Goal: Transaction & Acquisition: Book appointment/travel/reservation

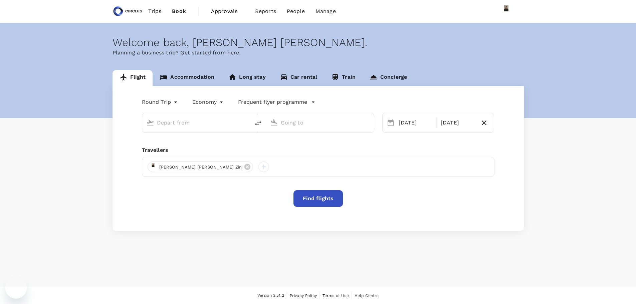
type input "Singapore Changi (SIN)"
type input "Kuala Lumpur Intl ([GEOGRAPHIC_DATA])"
type input "Singapore Changi (SIN)"
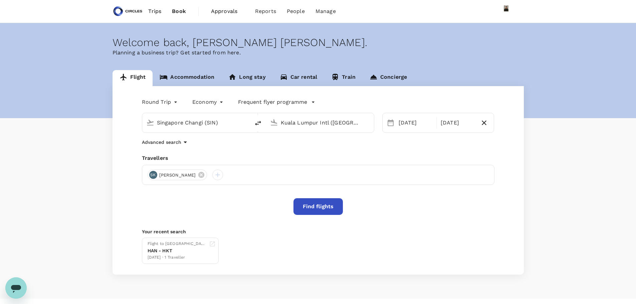
click at [318, 120] on input "Kuala Lumpur Intl ([GEOGRAPHIC_DATA])" at bounding box center [320, 123] width 79 height 10
click at [293, 122] on input "Kuala Lumpur Intl ([GEOGRAPHIC_DATA])" at bounding box center [320, 123] width 79 height 10
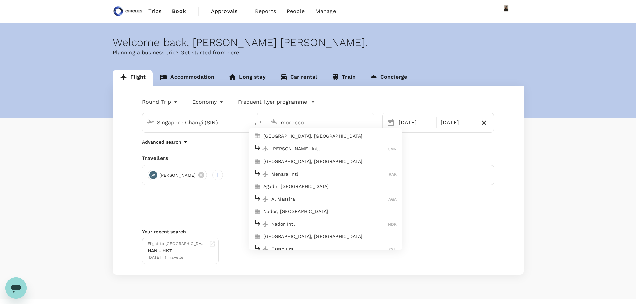
click at [290, 136] on p "[GEOGRAPHIC_DATA], [GEOGRAPHIC_DATA]" at bounding box center [330, 136] width 134 height 7
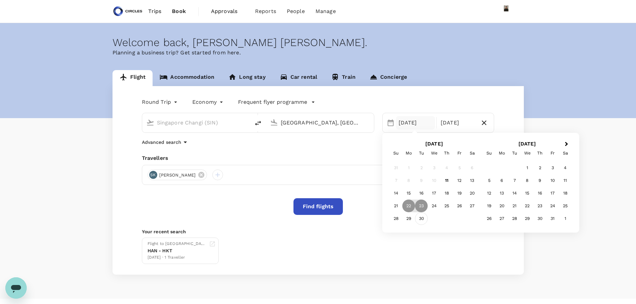
type input "[GEOGRAPHIC_DATA], [GEOGRAPHIC_DATA] (any)"
click at [419, 218] on div "30" at bounding box center [421, 218] width 13 height 13
click at [539, 166] on div "2" at bounding box center [540, 168] width 13 height 13
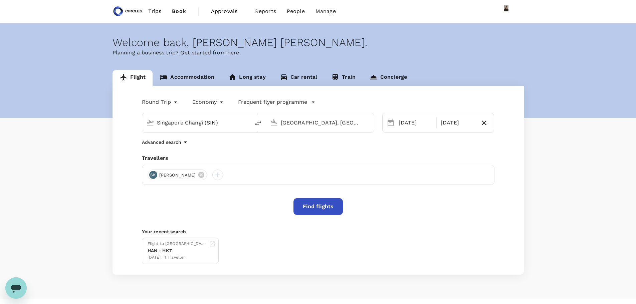
click at [312, 203] on button "Find flights" at bounding box center [317, 206] width 49 height 17
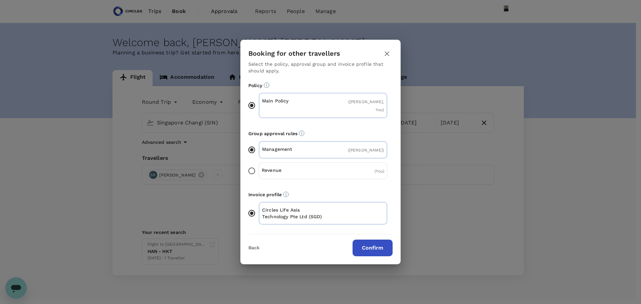
click at [367, 240] on button "Confirm" at bounding box center [373, 248] width 40 height 17
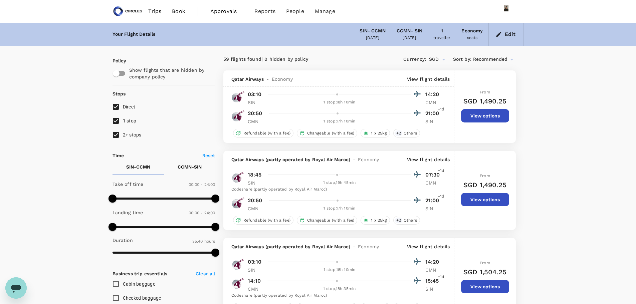
drag, startPoint x: 640, startPoint y: 25, endPoint x: 587, endPoint y: 218, distance: 200.6
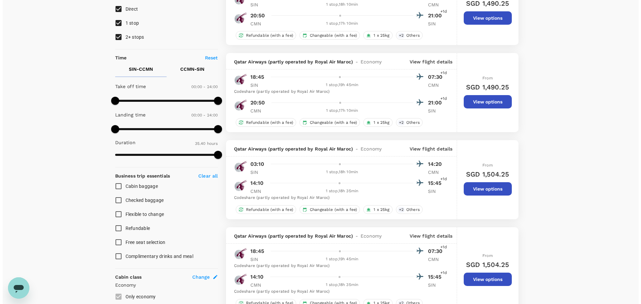
scroll to position [135, 0]
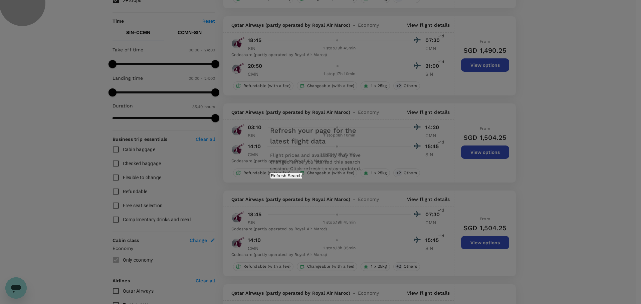
click at [302, 179] on button "Refresh Search" at bounding box center [286, 176] width 32 height 6
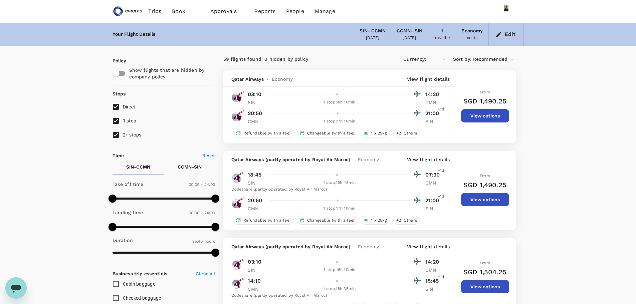
type input "SGD"
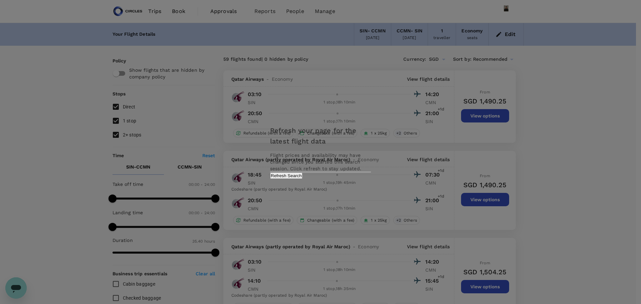
click at [302, 179] on button "Refresh Search" at bounding box center [286, 176] width 32 height 6
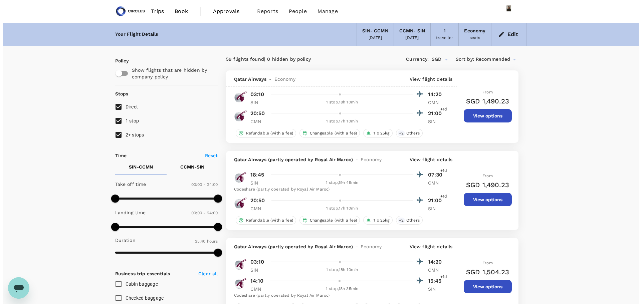
scroll to position [7, 0]
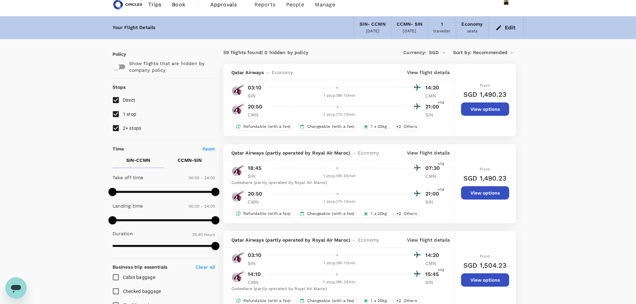
click at [440, 73] on p "View flight details" at bounding box center [428, 72] width 43 height 7
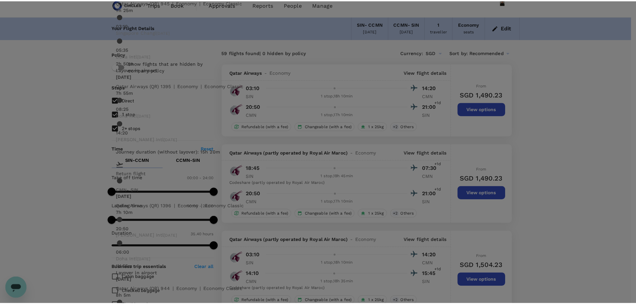
scroll to position [153, 0]
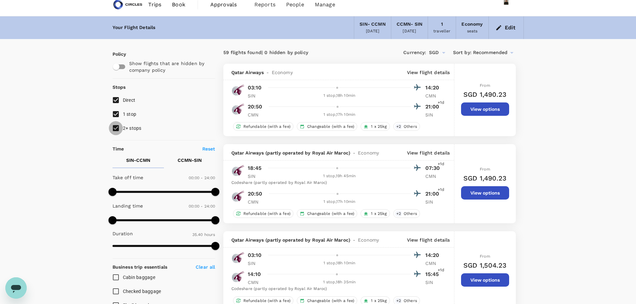
click at [117, 130] on input "2+ stops" at bounding box center [116, 128] width 14 height 14
checkbox input "false"
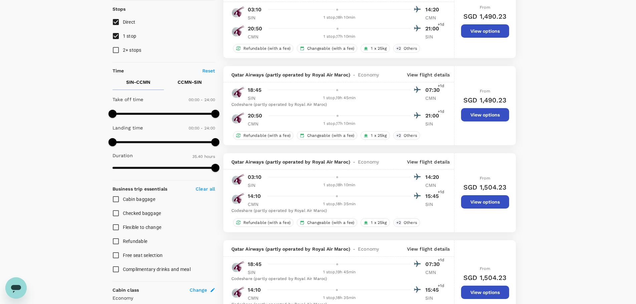
scroll to position [0, 0]
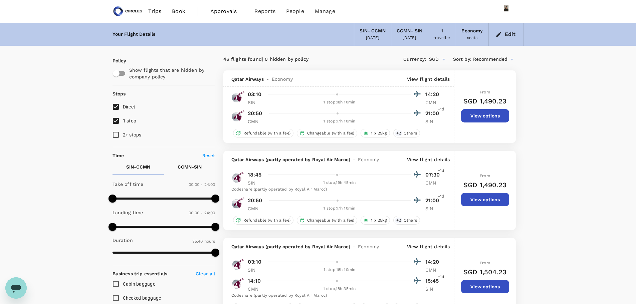
click at [477, 42] on div "Economy seats" at bounding box center [472, 34] width 32 height 23
click at [476, 32] on div "Economy" at bounding box center [471, 30] width 21 height 7
click at [512, 35] on button "Edit" at bounding box center [506, 34] width 24 height 11
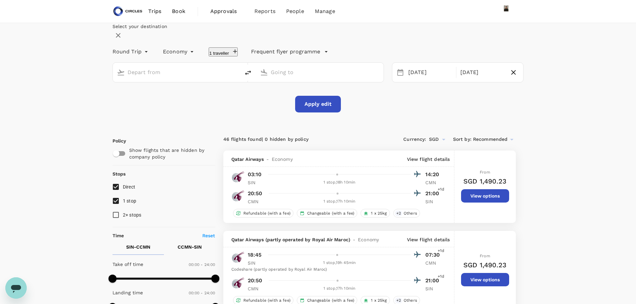
type input "Singapore Changi (SIN)"
type input "[GEOGRAPHIC_DATA], [GEOGRAPHIC_DATA] (any)"
click at [206, 77] on div "Singapore Changi (SIN) [GEOGRAPHIC_DATA], [GEOGRAPHIC_DATA] (any)" at bounding box center [244, 68] width 279 height 28
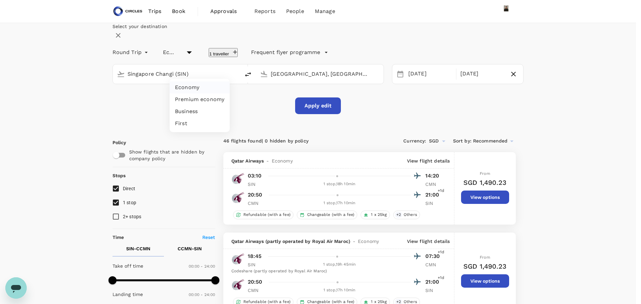
click at [200, 113] on li "Business" at bounding box center [200, 112] width 60 height 12
type input "business"
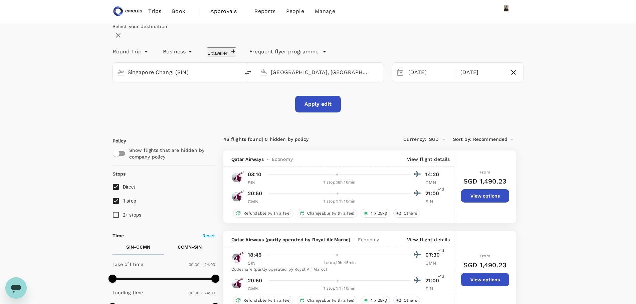
click at [321, 113] on button "Apply edit" at bounding box center [318, 104] width 46 height 17
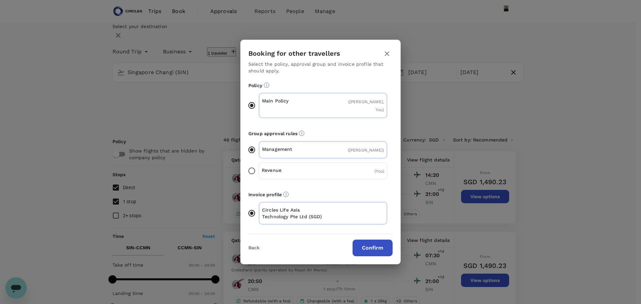
click at [372, 240] on button "Confirm" at bounding box center [373, 248] width 40 height 17
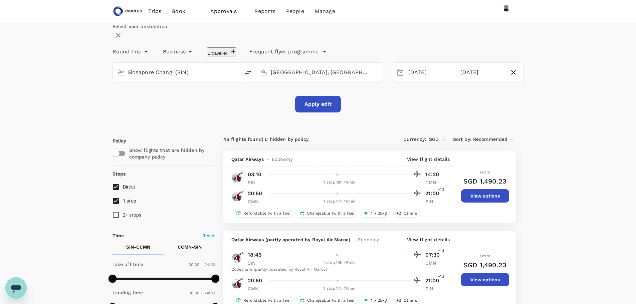
checkbox input "false"
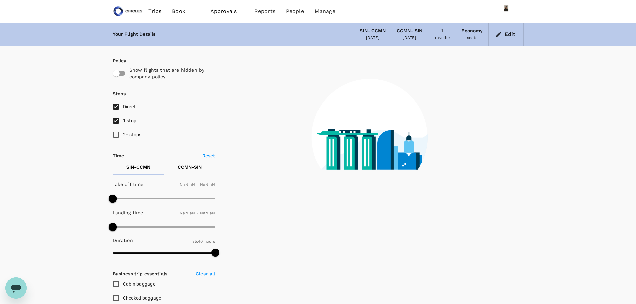
type input "1440"
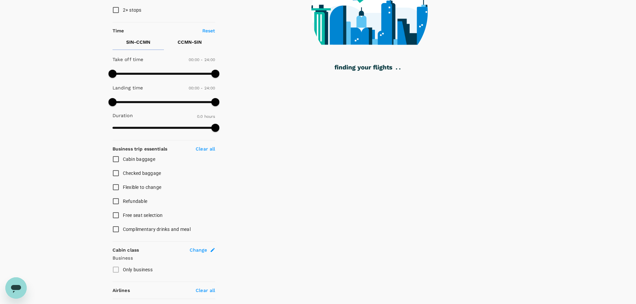
scroll to position [124, 0]
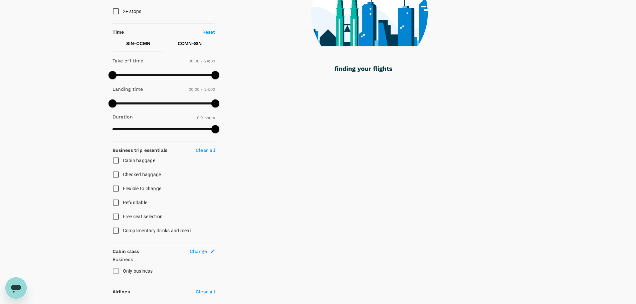
type input "2120"
checkbox input "true"
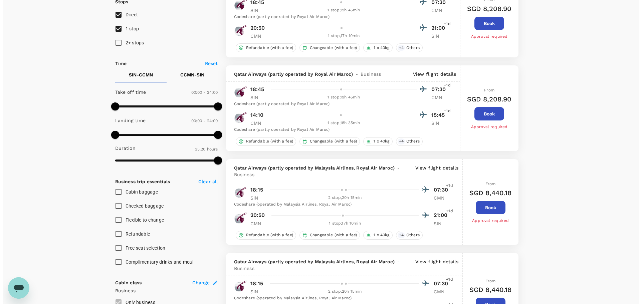
scroll to position [0, 0]
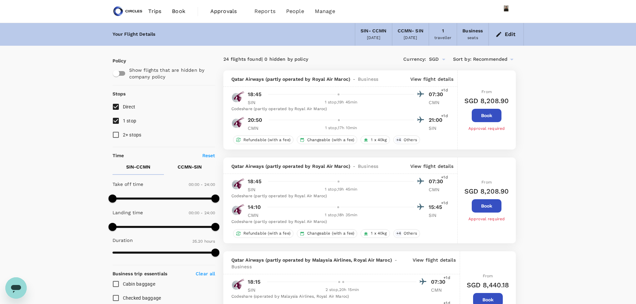
click at [502, 59] on span "Recommended" at bounding box center [490, 59] width 35 height 7
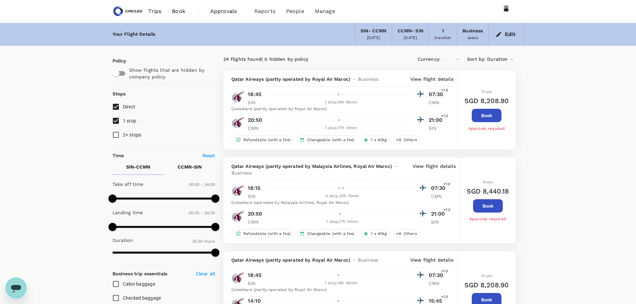
type input "SGD"
click at [304, 111] on div "Codeshare (partly operated by Royal Air Maroc)" at bounding box center [338, 109] width 214 height 7
click at [446, 78] on p "View flight details" at bounding box center [431, 79] width 43 height 7
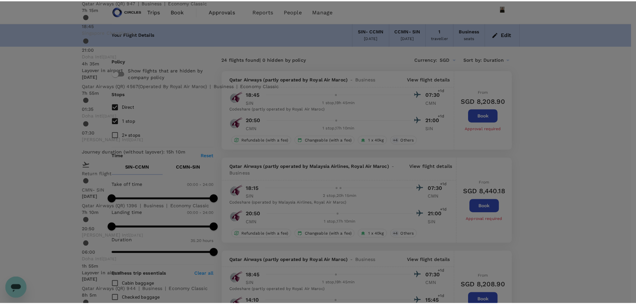
scroll to position [6, 0]
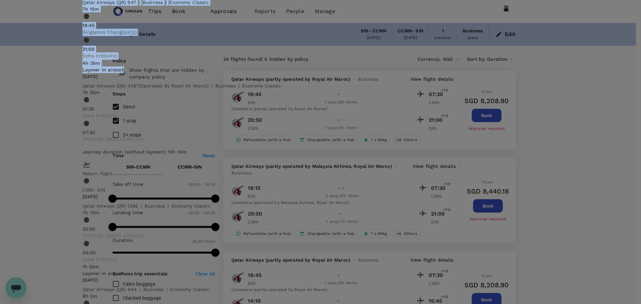
drag, startPoint x: 334, startPoint y: 302, endPoint x: 467, endPoint y: 24, distance: 308.4
click at [467, 24] on div "Flight details Depart flight SIN - CMN [DATE] Qatar Airways (QR) 947 | business…" at bounding box center [320, 152] width 492 height 440
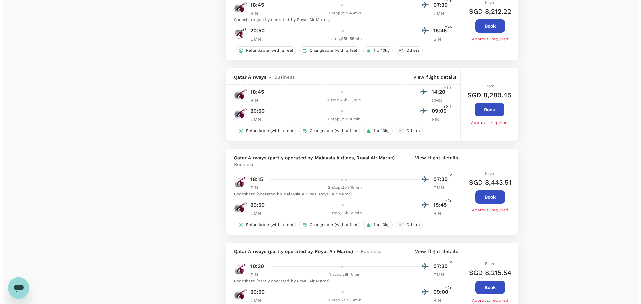
scroll to position [1304, 0]
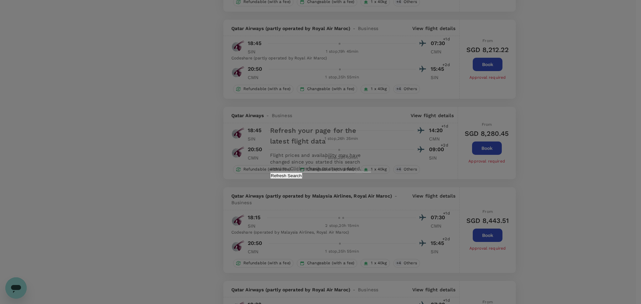
click at [302, 179] on button "Refresh Search" at bounding box center [286, 176] width 32 height 6
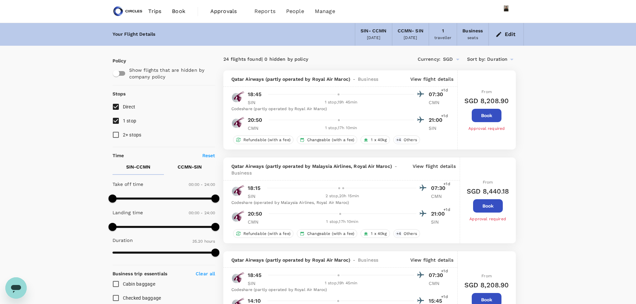
click at [505, 55] on div "Duration" at bounding box center [501, 59] width 28 height 8
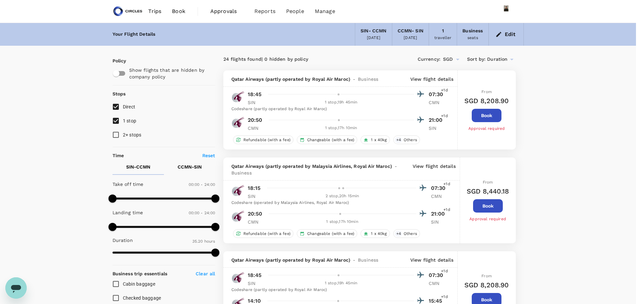
click at [564, 60] on div at bounding box center [320, 152] width 641 height 304
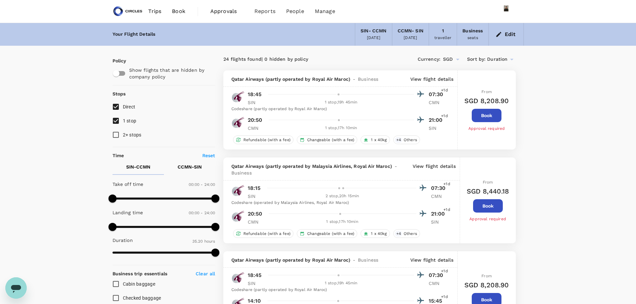
click at [375, 39] on div "[DATE]" at bounding box center [373, 38] width 13 height 7
click at [505, 33] on button "Edit" at bounding box center [506, 34] width 24 height 11
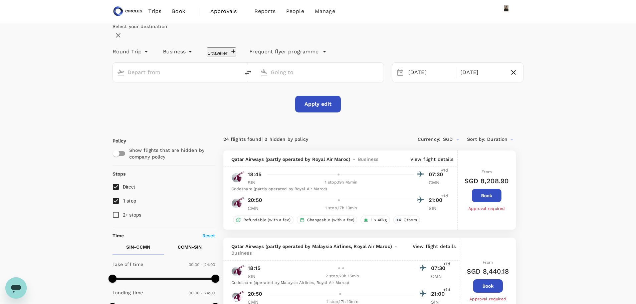
type input "Singapore Changi (SIN)"
click at [285, 77] on input "[GEOGRAPHIC_DATA], [GEOGRAPHIC_DATA] (any)" at bounding box center [320, 72] width 99 height 10
click at [308, 77] on input "[GEOGRAPHIC_DATA], [GEOGRAPHIC_DATA] (any)" at bounding box center [320, 72] width 99 height 10
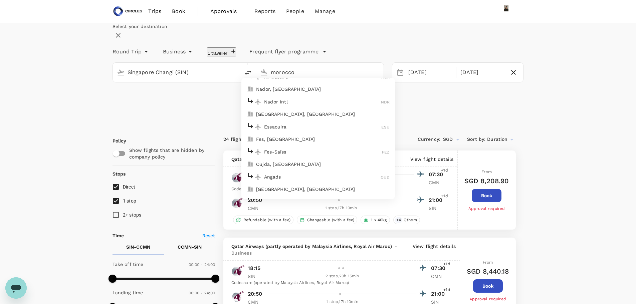
scroll to position [109, 0]
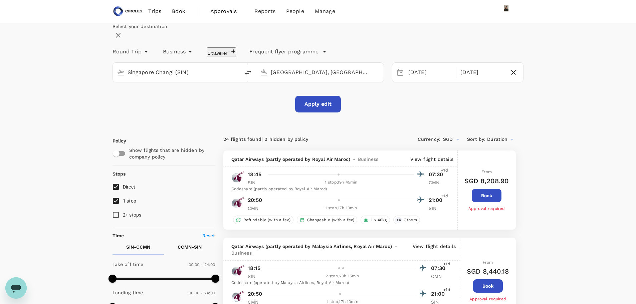
click at [324, 77] on input "[GEOGRAPHIC_DATA], [GEOGRAPHIC_DATA] (any)" at bounding box center [320, 72] width 99 height 10
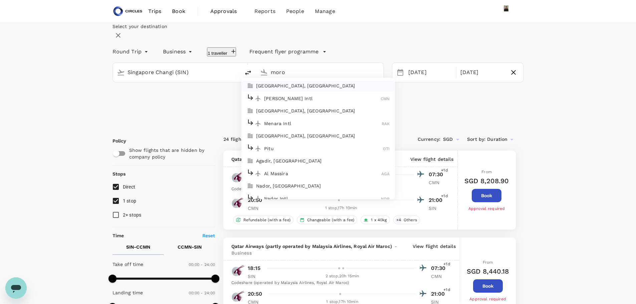
click at [312, 102] on p "[PERSON_NAME] Intl" at bounding box center [322, 98] width 117 height 7
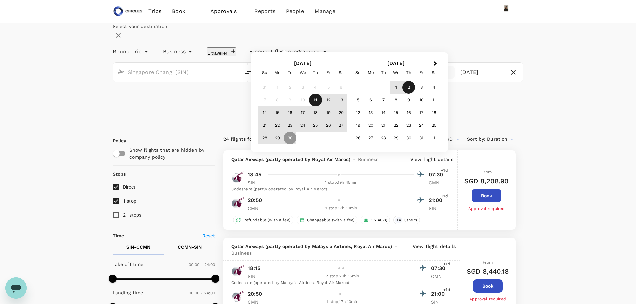
type input "[PERSON_NAME] Intl (CMN)"
click at [340, 113] on div "Select your destination Round Trip roundtrip Business business 1 traveller Freq…" at bounding box center [318, 67] width 411 height 89
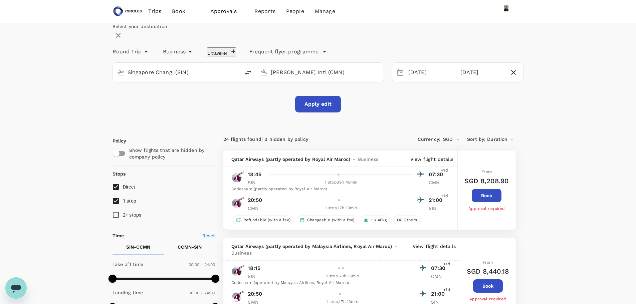
click at [326, 113] on button "Apply edit" at bounding box center [318, 104] width 46 height 17
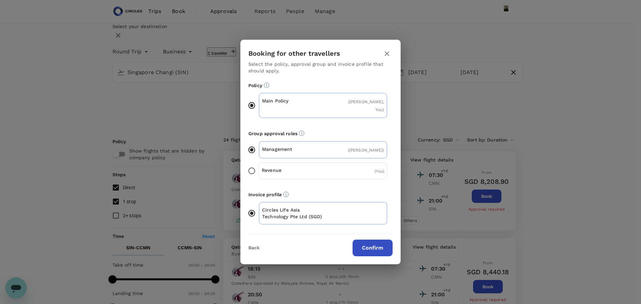
click at [378, 245] on button "Confirm" at bounding box center [373, 248] width 40 height 17
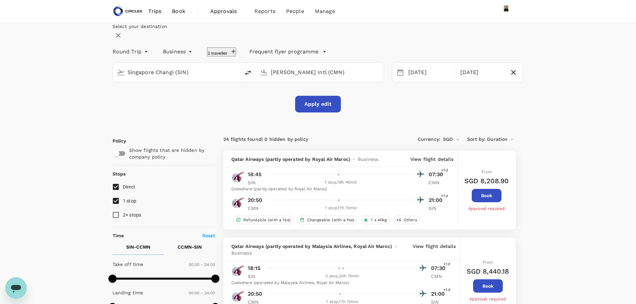
checkbox input "false"
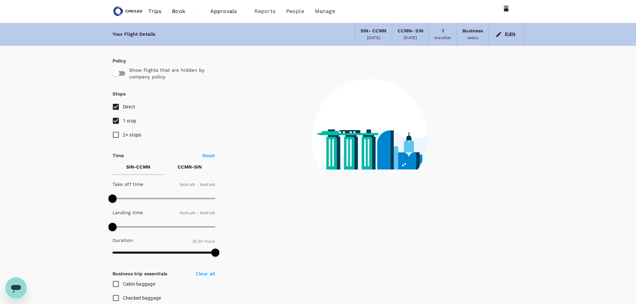
type input "1440"
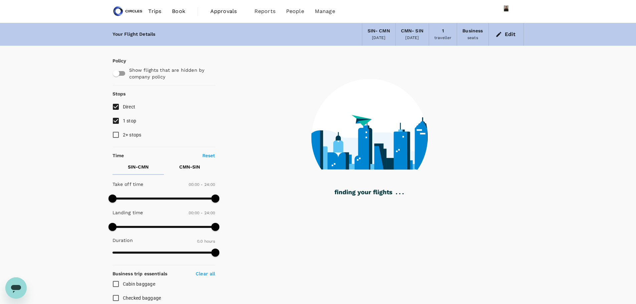
type input "2595"
checkbox input "true"
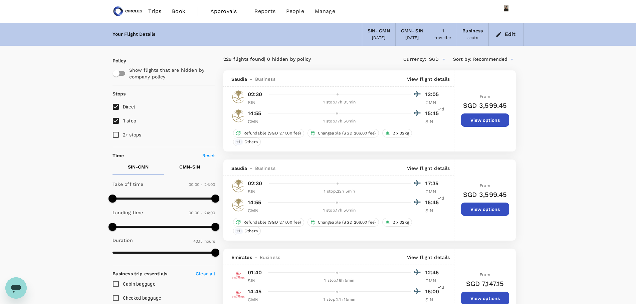
click at [428, 79] on p "View flight details" at bounding box center [428, 79] width 43 height 7
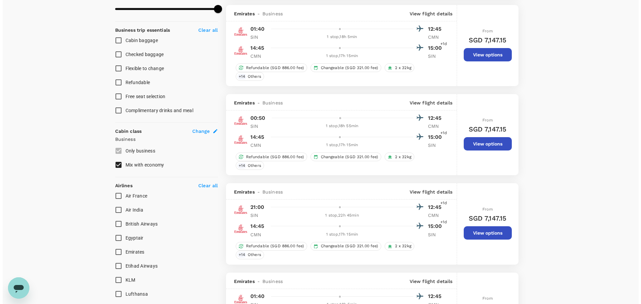
scroll to position [204, 0]
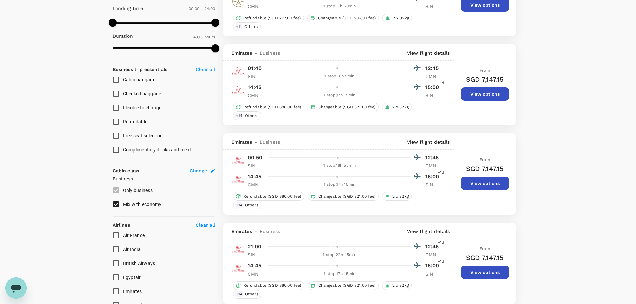
click at [418, 52] on p "View flight details" at bounding box center [428, 53] width 43 height 7
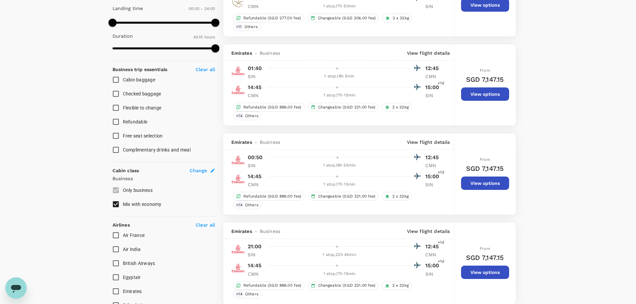
click at [442, 53] on p "View flight details" at bounding box center [428, 53] width 43 height 7
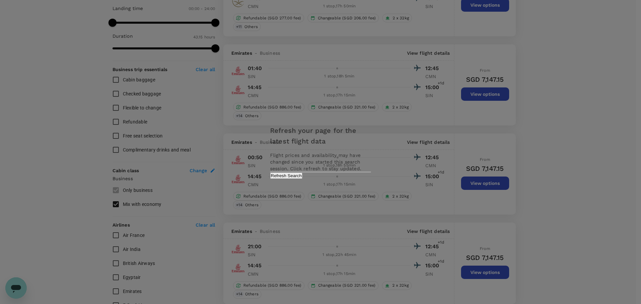
click at [302, 179] on button "Refresh Search" at bounding box center [286, 176] width 32 height 6
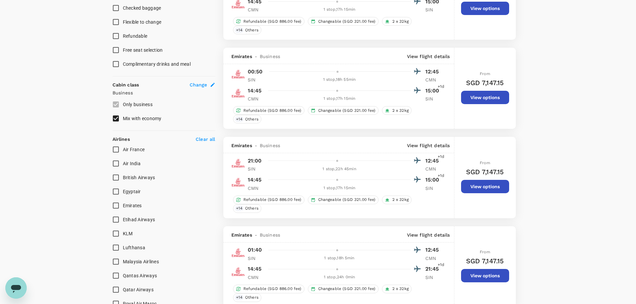
scroll to position [307, 0]
